Goal: Transaction & Acquisition: Download file/media

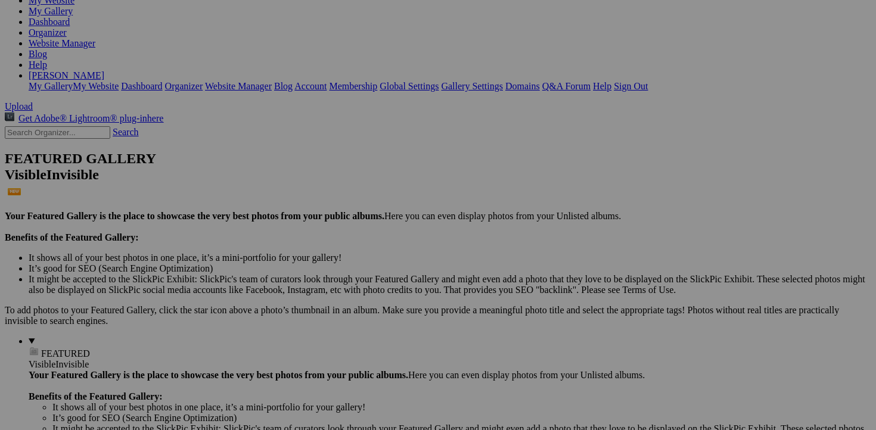
scroll to position [166, 0]
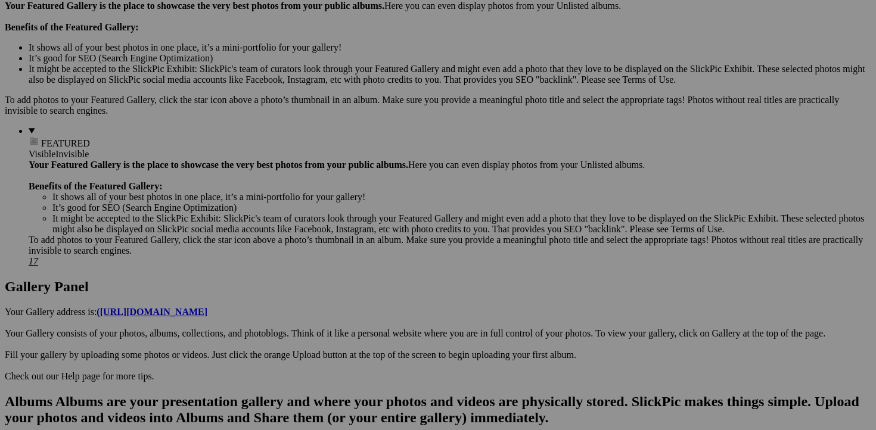
scroll to position [378, 0]
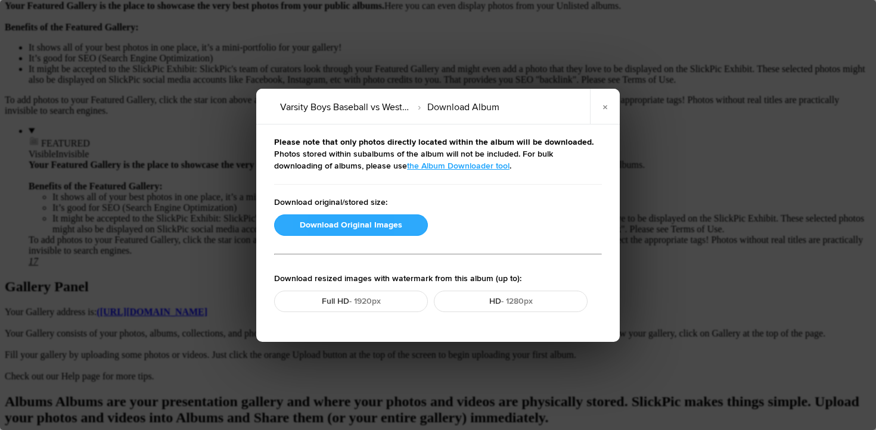
click at [342, 223] on button "Download Original Images" at bounding box center [351, 225] width 154 height 21
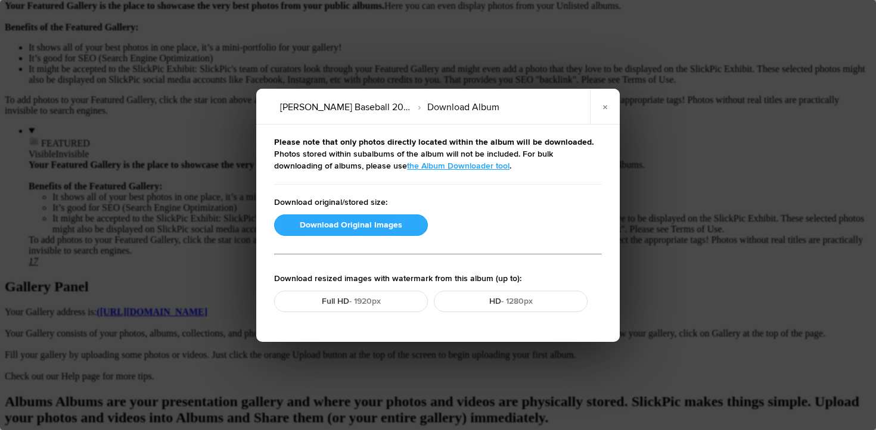
click at [344, 223] on button "Download Original Images" at bounding box center [351, 225] width 154 height 21
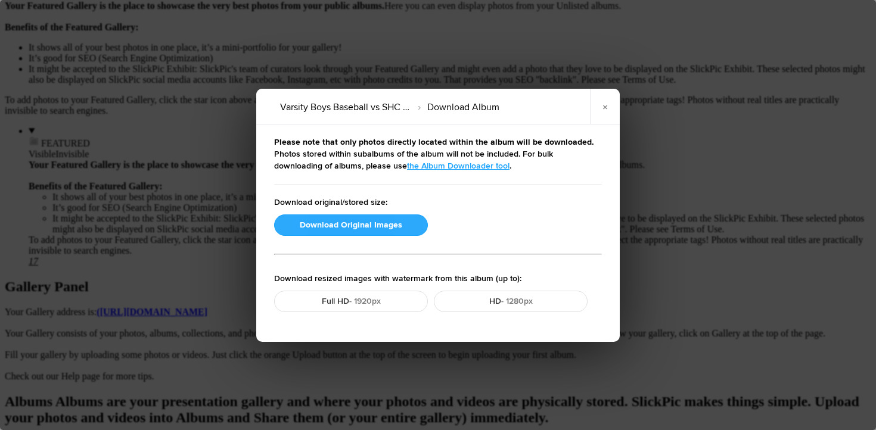
click at [362, 226] on button "Download Original Images" at bounding box center [351, 225] width 154 height 21
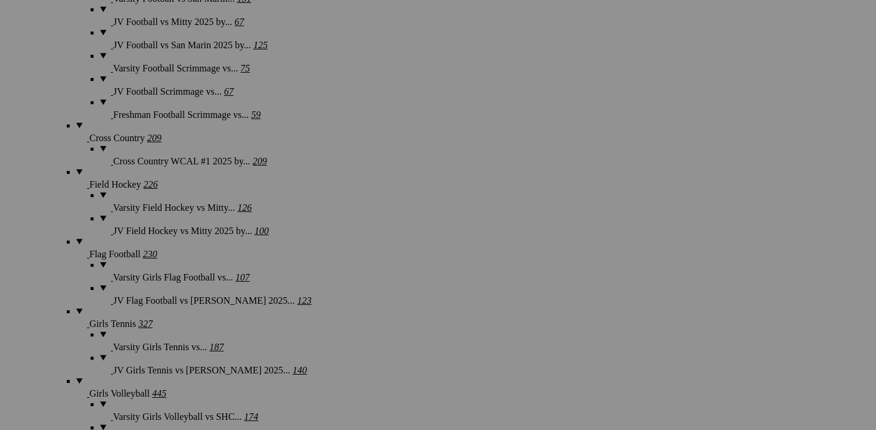
scroll to position [1118, 0]
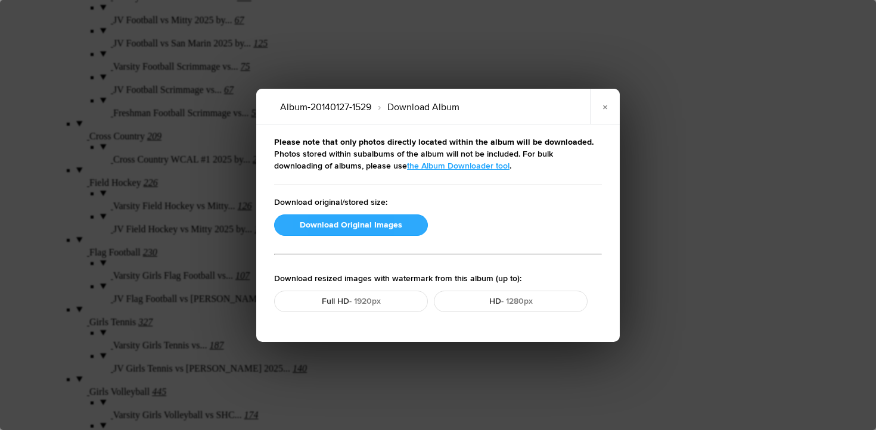
click at [315, 227] on button "Download Original Images" at bounding box center [351, 225] width 154 height 21
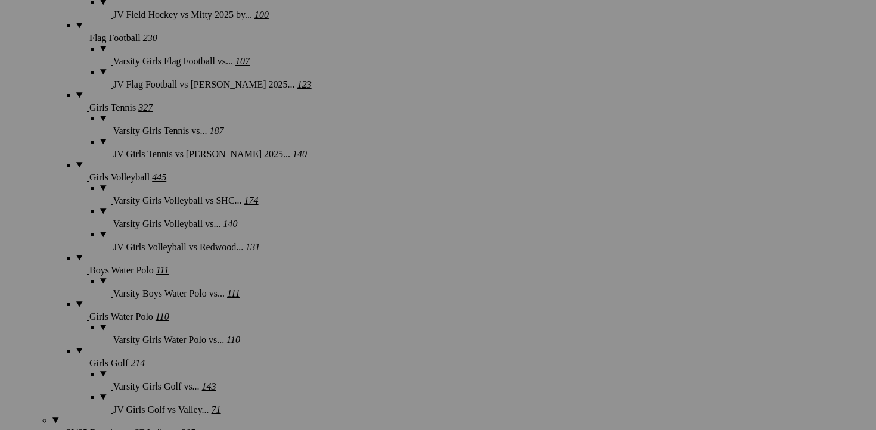
scroll to position [1297, 0]
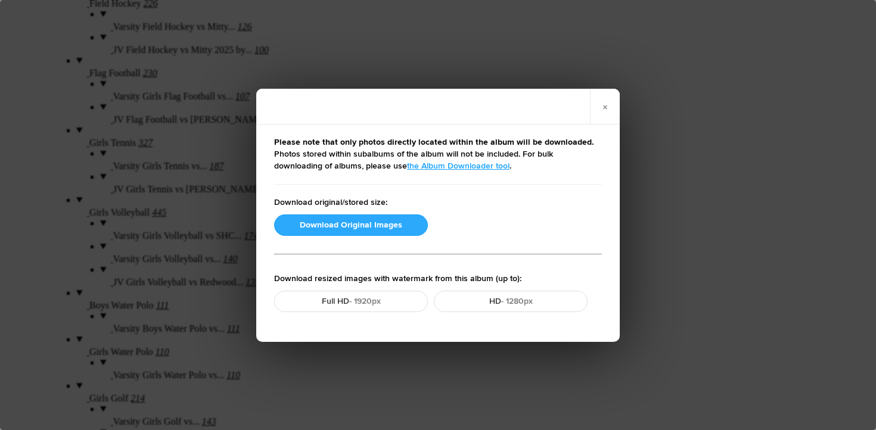
click at [346, 225] on button "Download Original Images" at bounding box center [351, 225] width 154 height 21
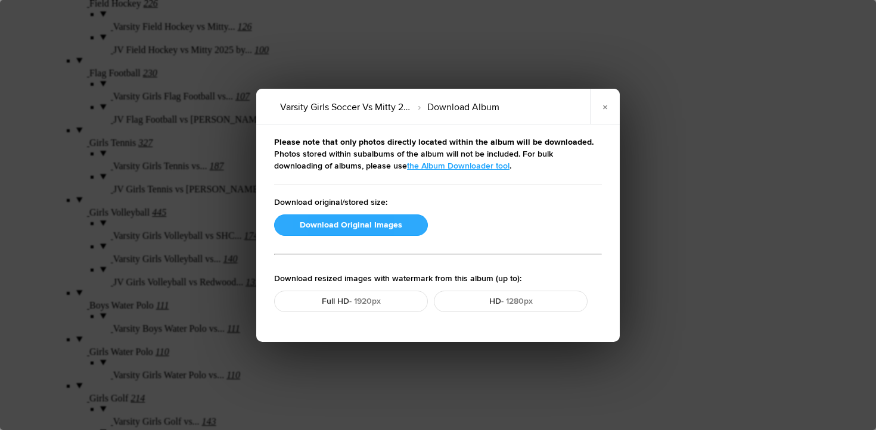
click at [342, 226] on button "Download Original Images" at bounding box center [351, 225] width 154 height 21
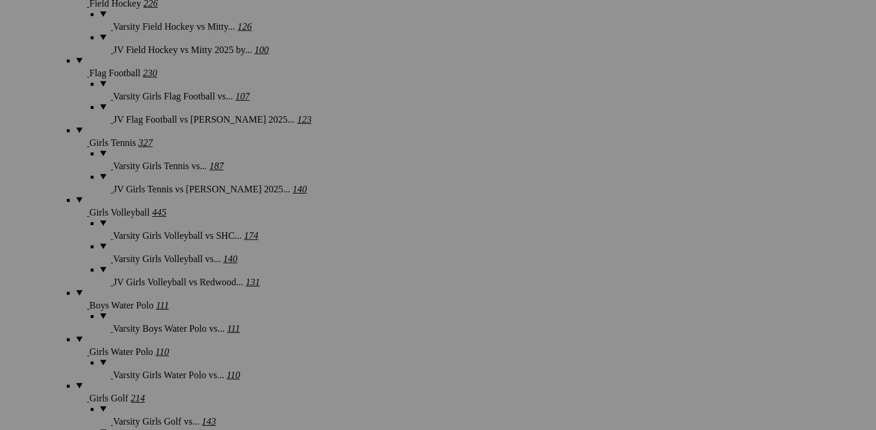
scroll to position [1261, 0]
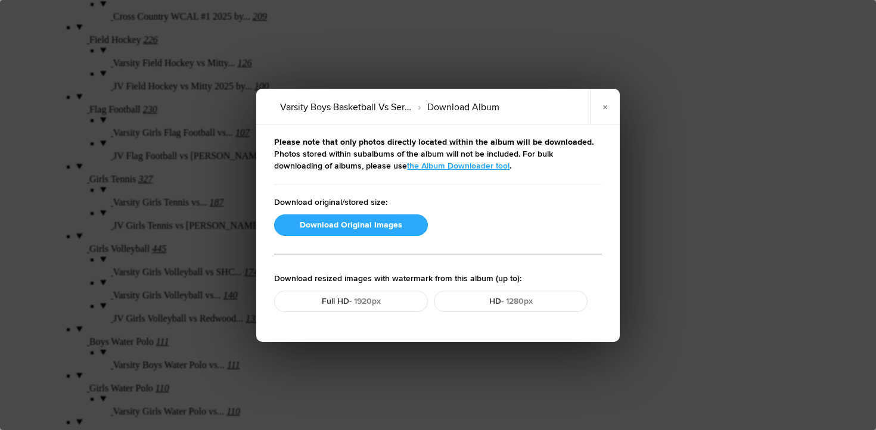
click at [317, 230] on button "Download Original Images" at bounding box center [351, 225] width 154 height 21
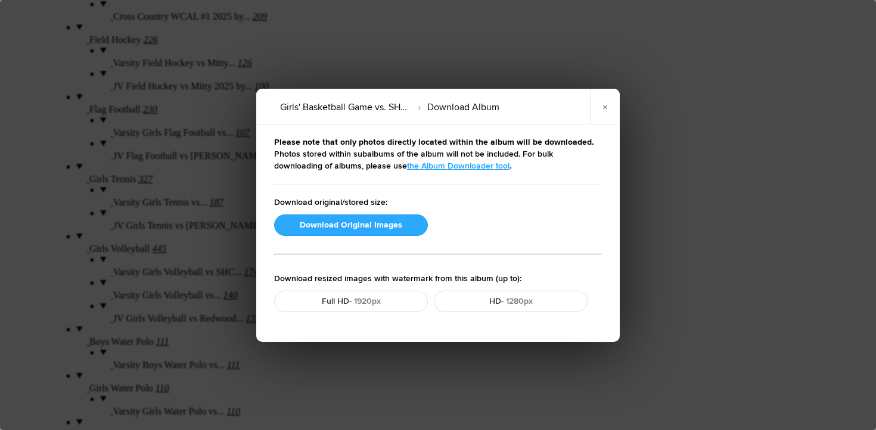
click at [293, 226] on button "Download Original Images" at bounding box center [351, 225] width 154 height 21
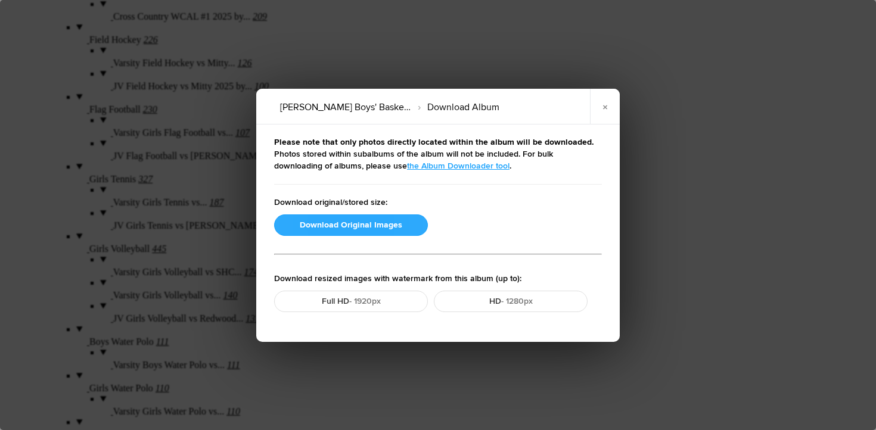
click at [301, 221] on button "Download Original Images" at bounding box center [351, 225] width 154 height 21
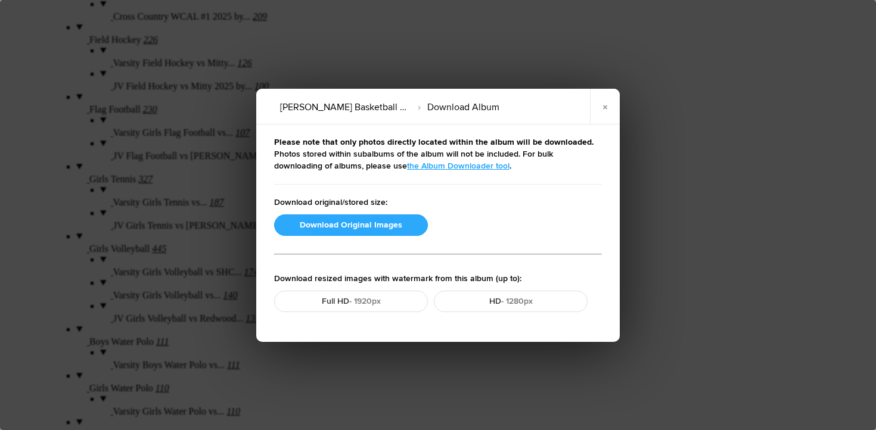
click at [349, 226] on button "Download Original Images" at bounding box center [351, 225] width 154 height 21
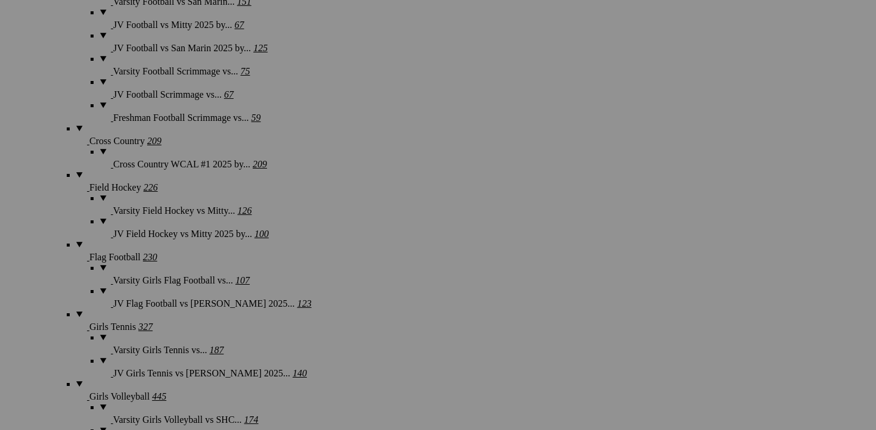
scroll to position [1076, 0]
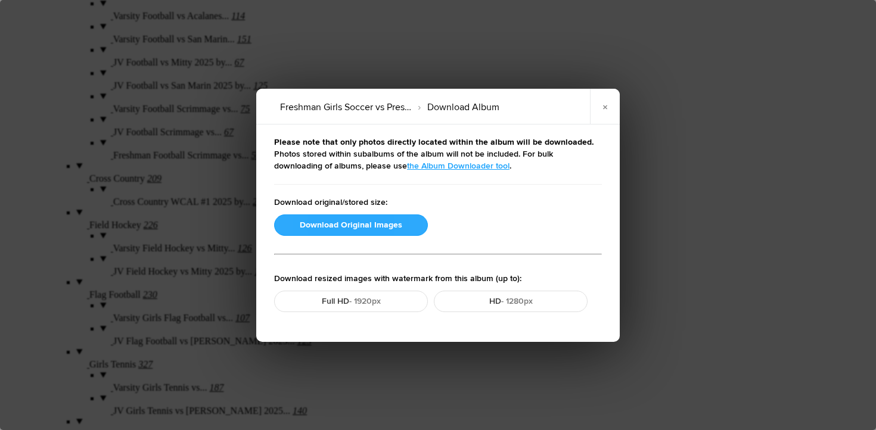
click at [358, 226] on button "Download Original Images" at bounding box center [351, 225] width 154 height 21
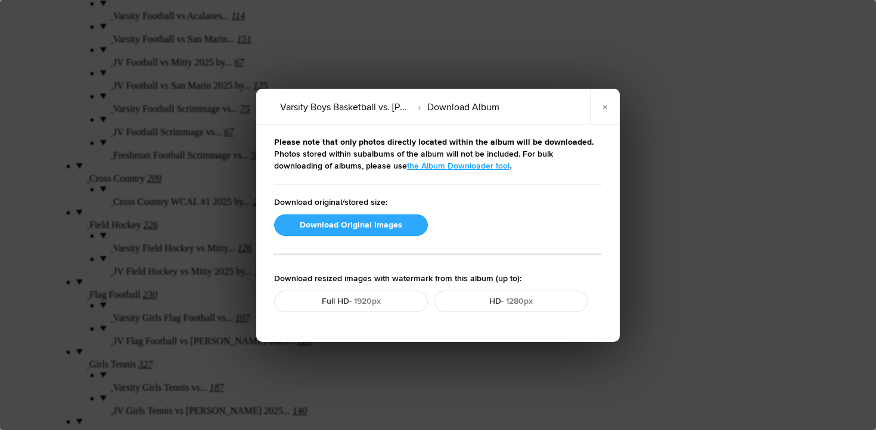
click at [373, 222] on button "Download Original Images" at bounding box center [351, 225] width 154 height 21
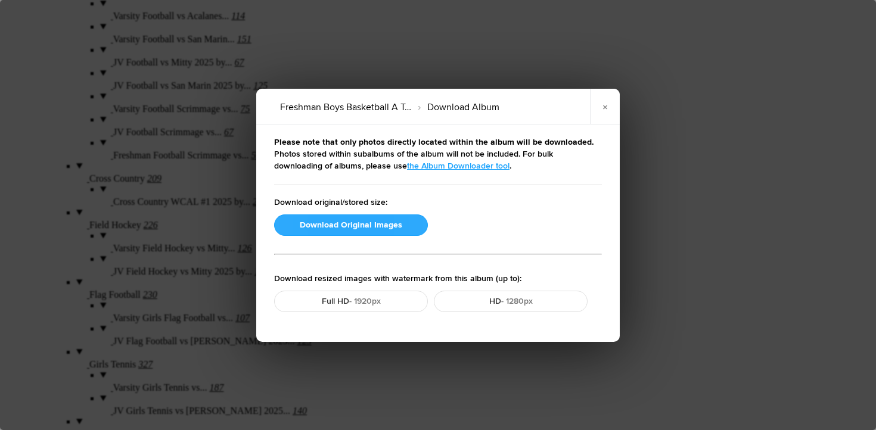
click at [371, 223] on button "Download Original Images" at bounding box center [351, 225] width 154 height 21
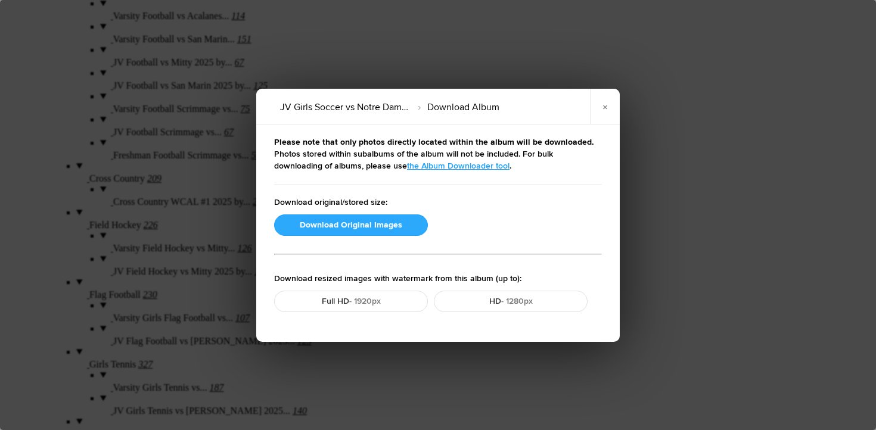
click at [398, 221] on button "Download Original Images" at bounding box center [351, 225] width 154 height 21
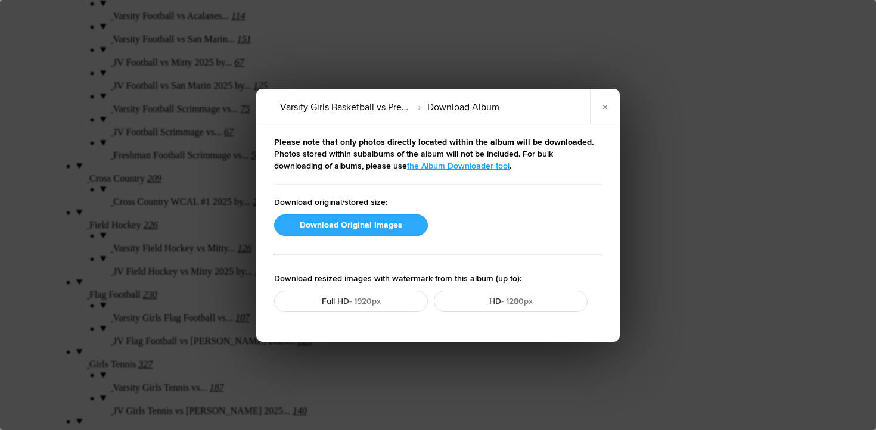
click at [383, 229] on button "Download Original Images" at bounding box center [351, 225] width 154 height 21
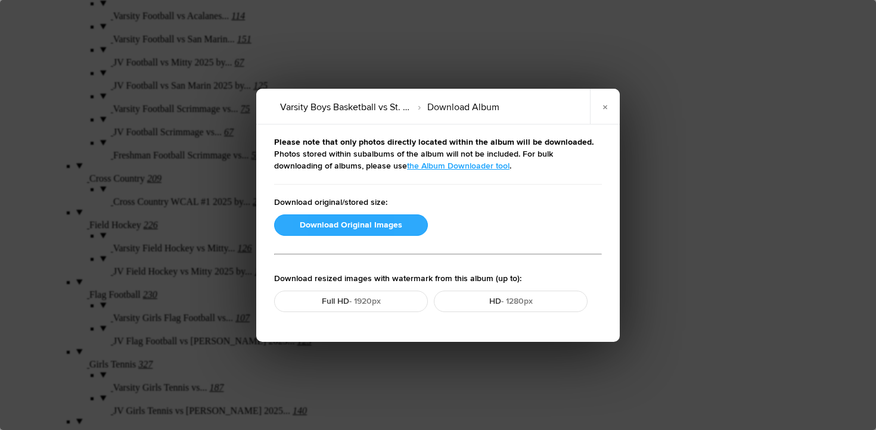
click at [348, 224] on button "Download Original Images" at bounding box center [351, 225] width 154 height 21
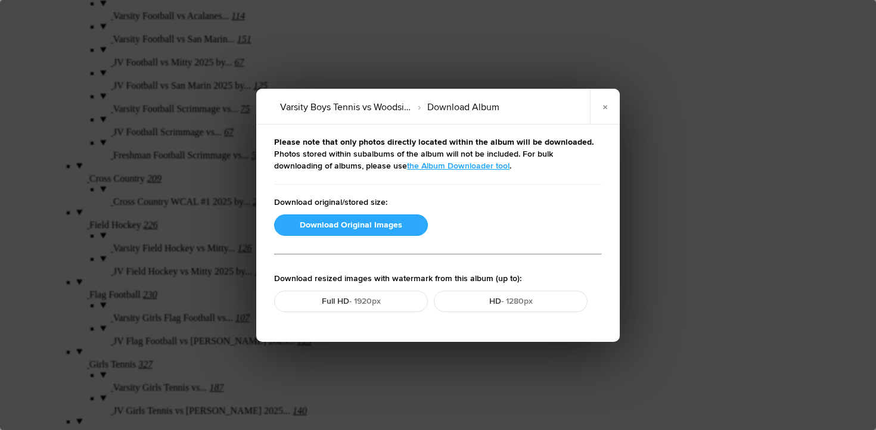
click at [358, 224] on button "Download Original Images" at bounding box center [351, 225] width 154 height 21
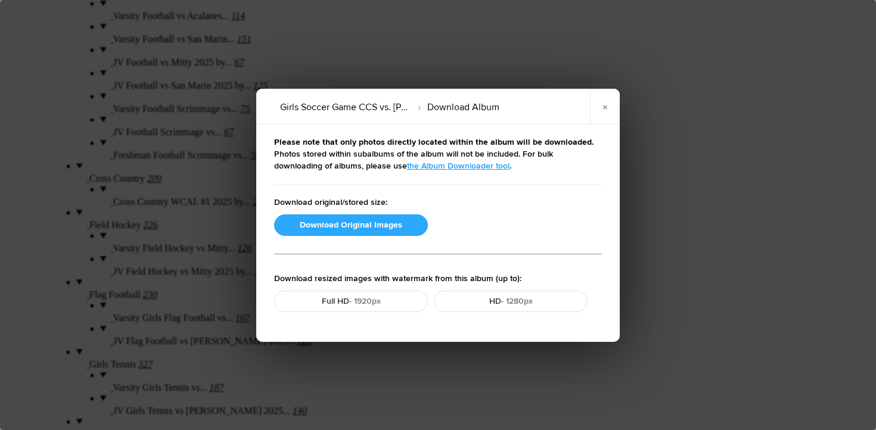
click at [353, 229] on button "Download Original Images" at bounding box center [351, 225] width 154 height 21
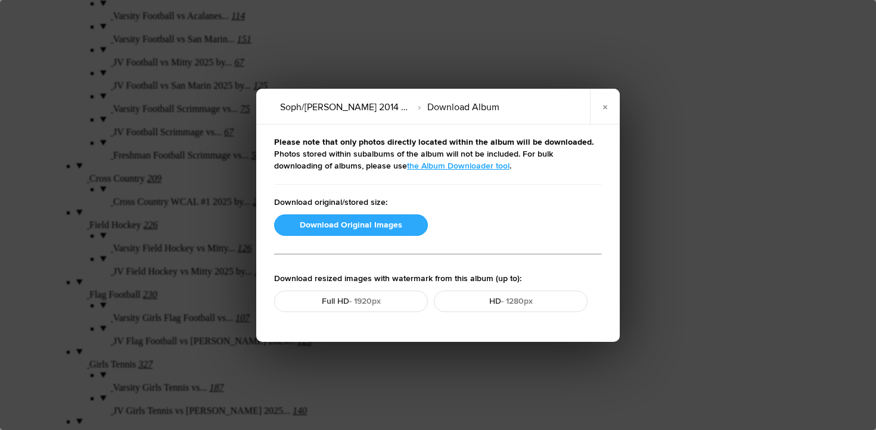
click at [334, 223] on button "Download Original Images" at bounding box center [351, 225] width 154 height 21
